Goal: Book appointment/travel/reservation

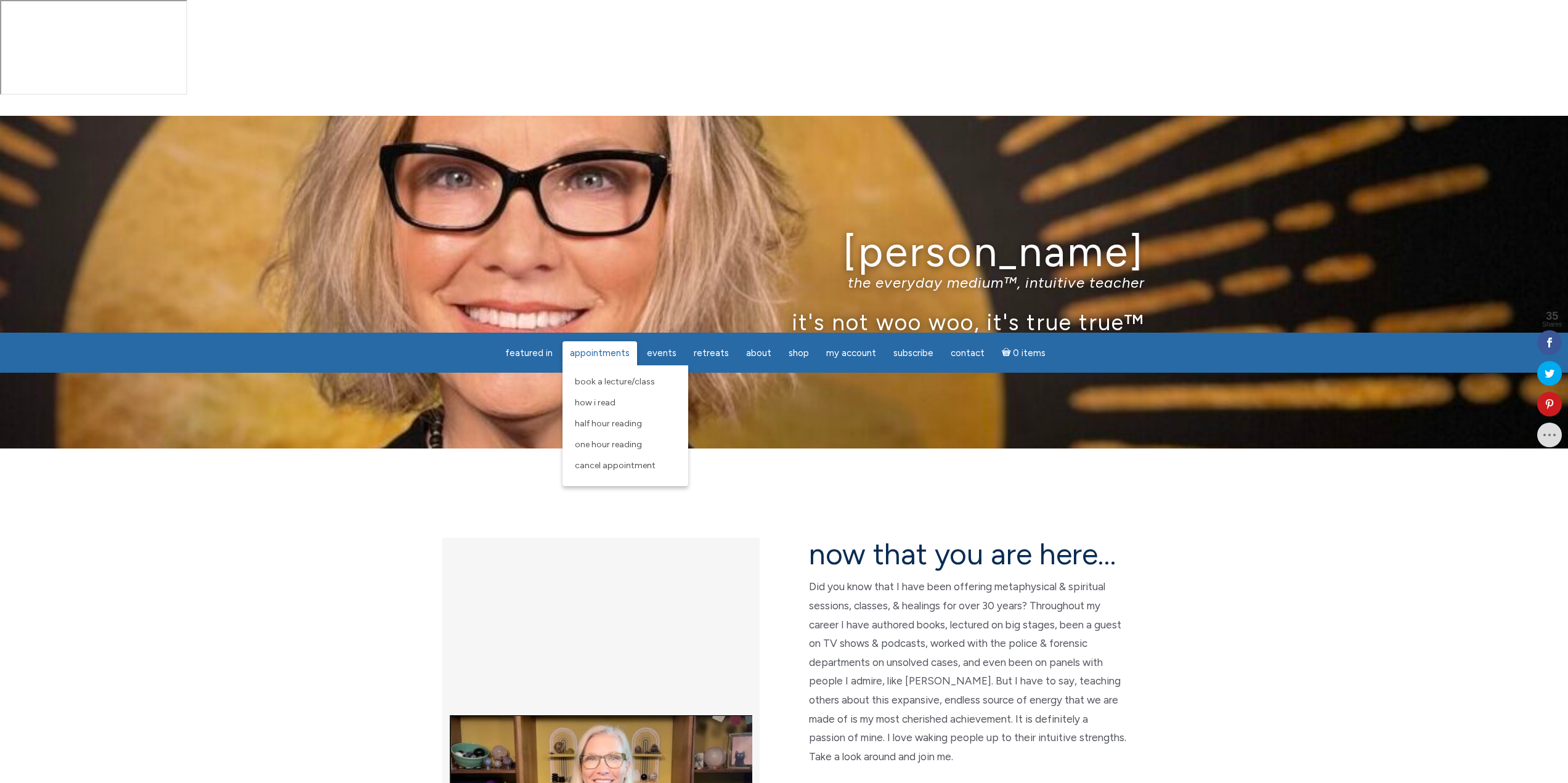
click at [592, 354] on span "Appointments" at bounding box center [599, 353] width 60 height 11
click at [599, 425] on span "Half Hour Reading" at bounding box center [608, 423] width 67 height 10
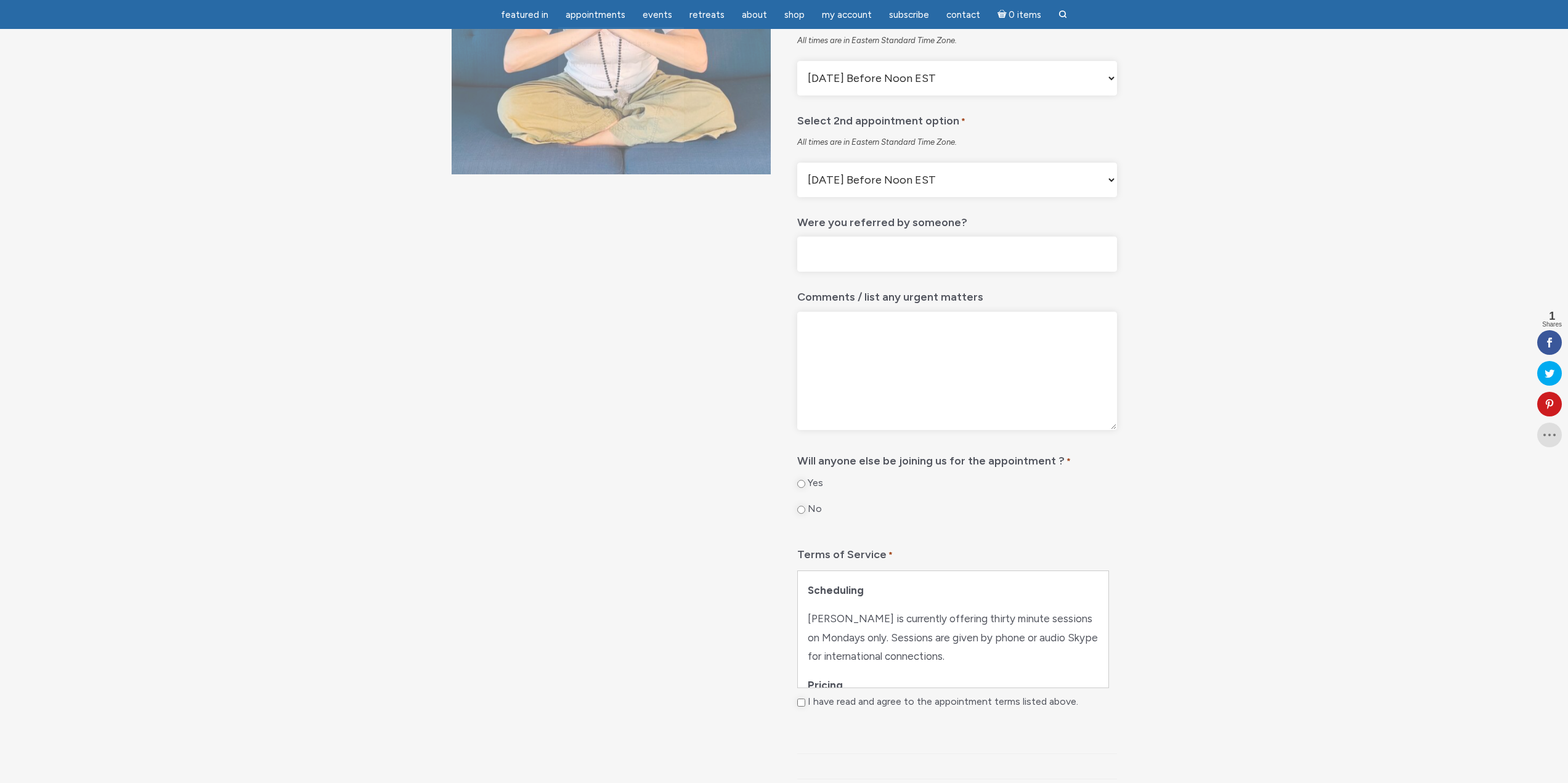
scroll to position [123, 0]
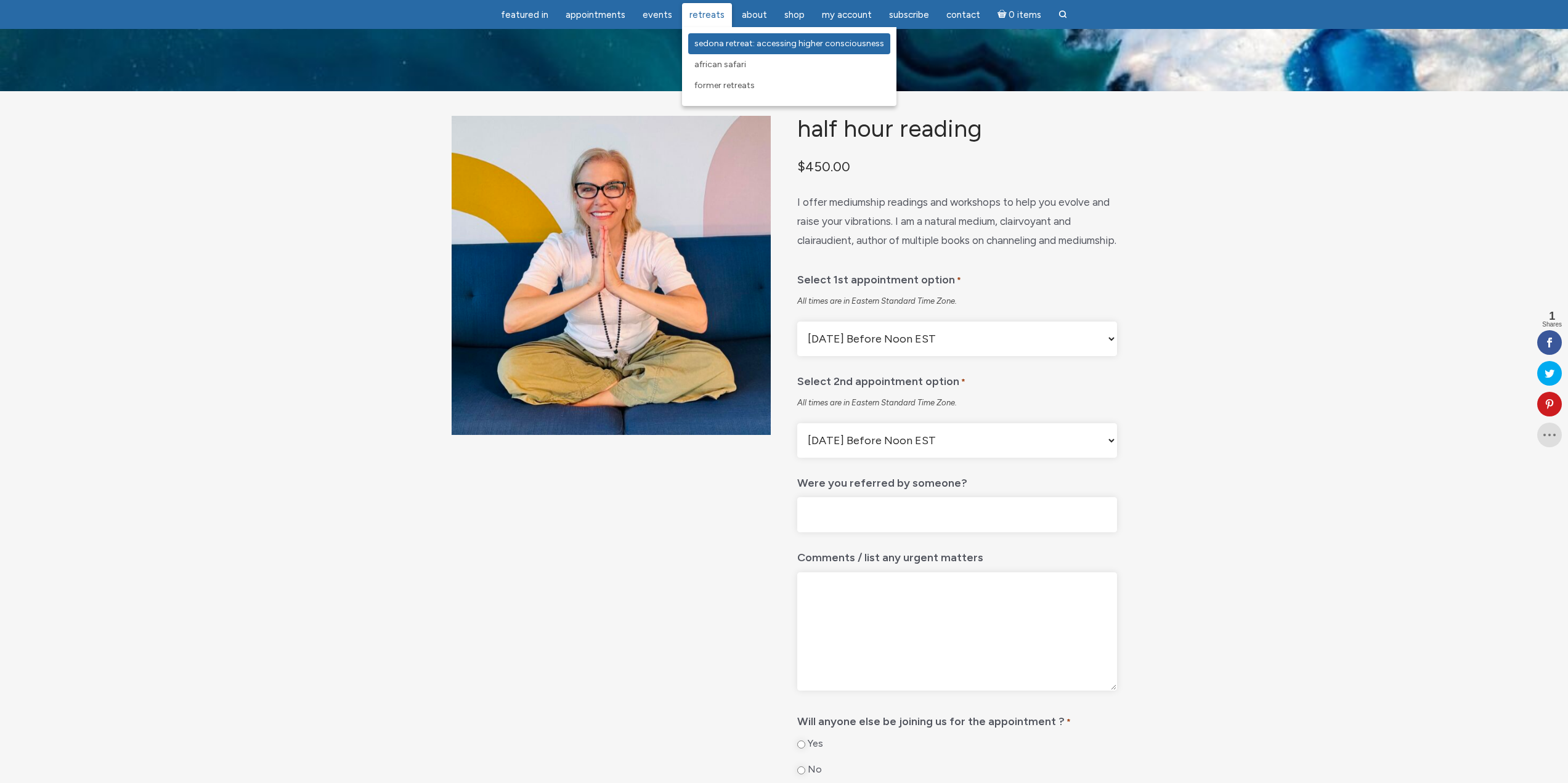
click at [706, 39] on span "Sedona Retreat: Accessing Higher Consciousness" at bounding box center [789, 43] width 190 height 10
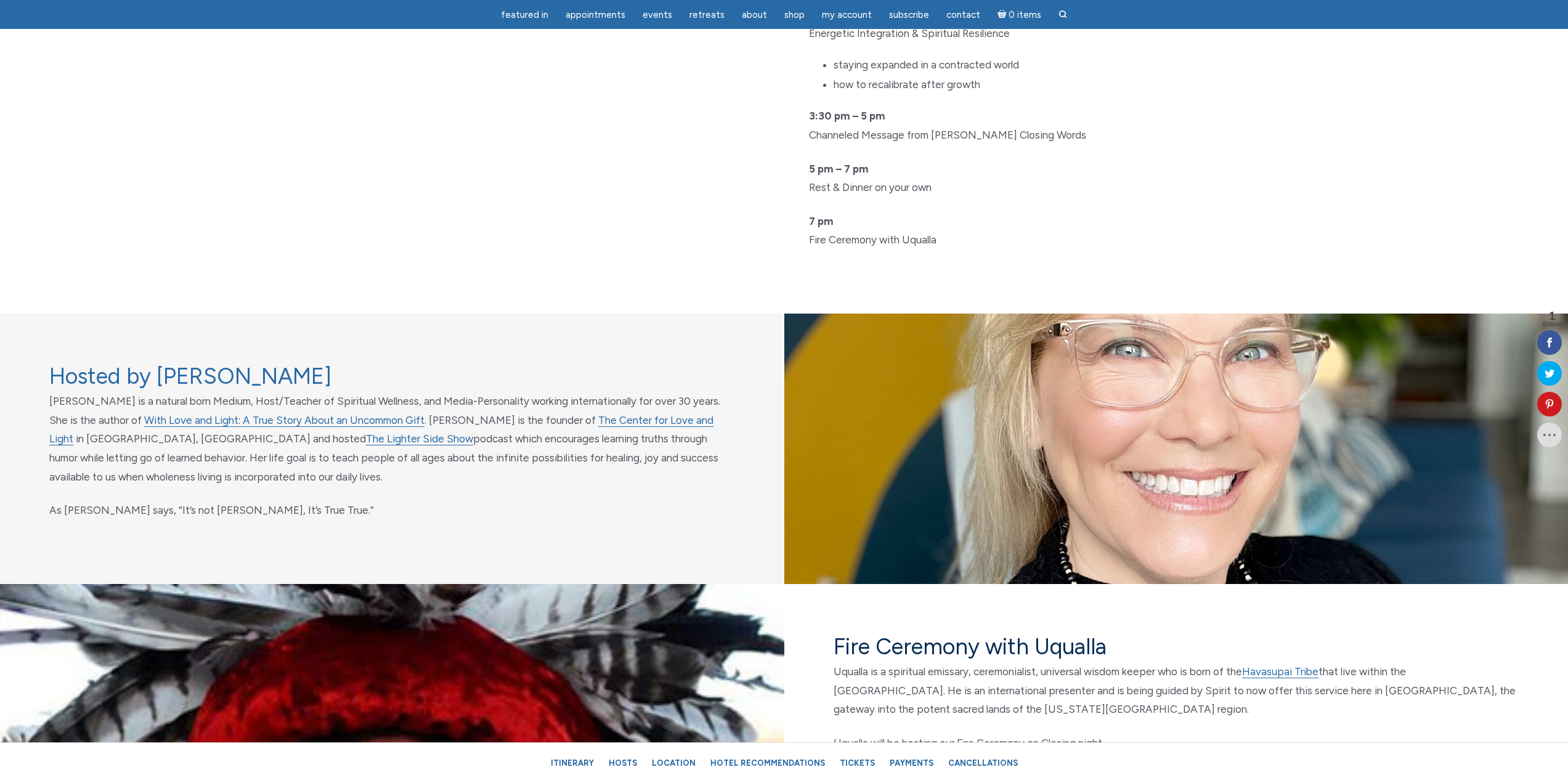
scroll to position [3575, 0]
